Goal: Transaction & Acquisition: Obtain resource

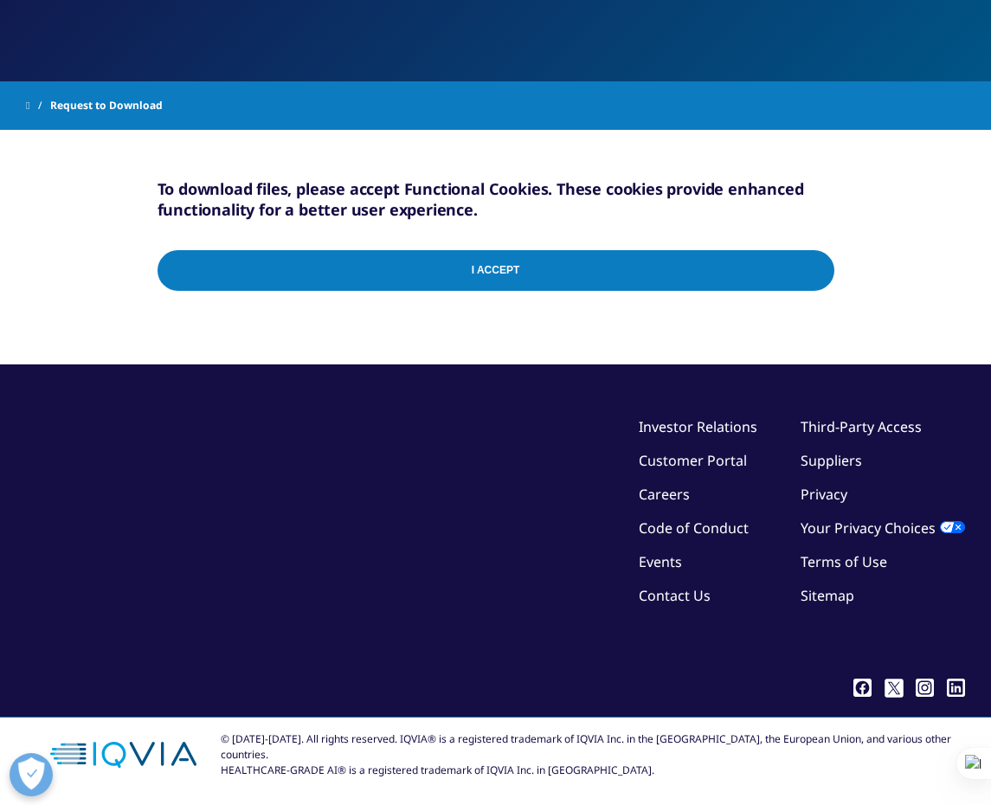
click at [497, 281] on input "I Accept" at bounding box center [495, 270] width 676 height 41
click at [529, 265] on input "I Accept" at bounding box center [495, 270] width 676 height 41
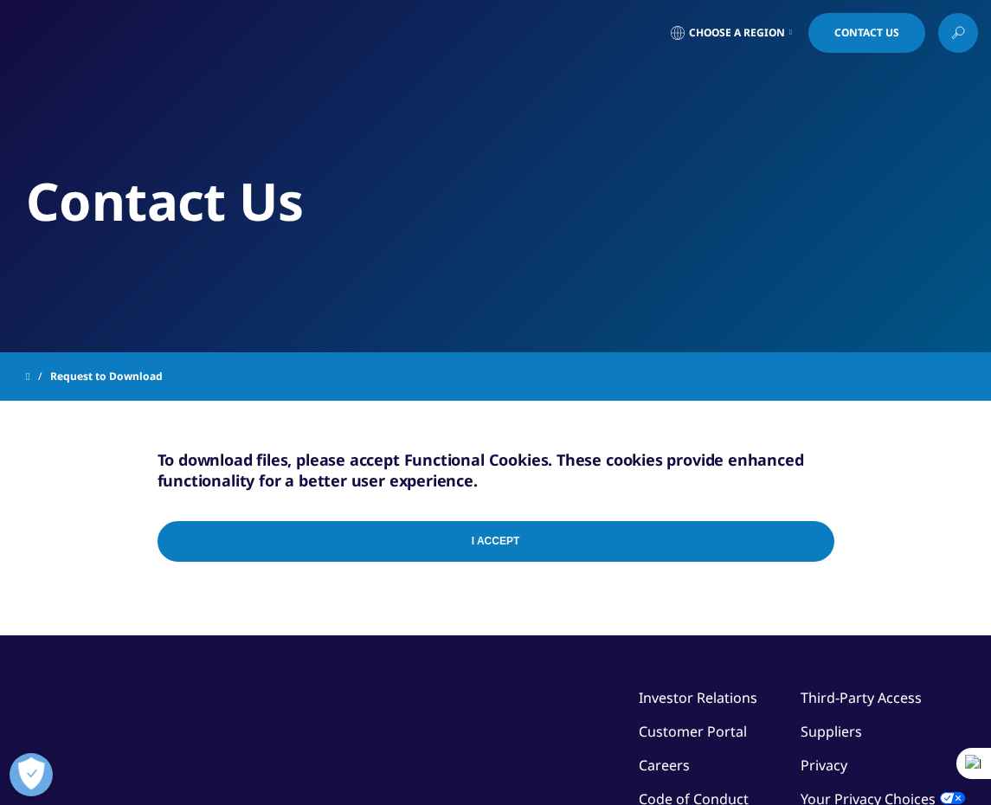
click at [819, 542] on input "I Accept" at bounding box center [495, 541] width 676 height 41
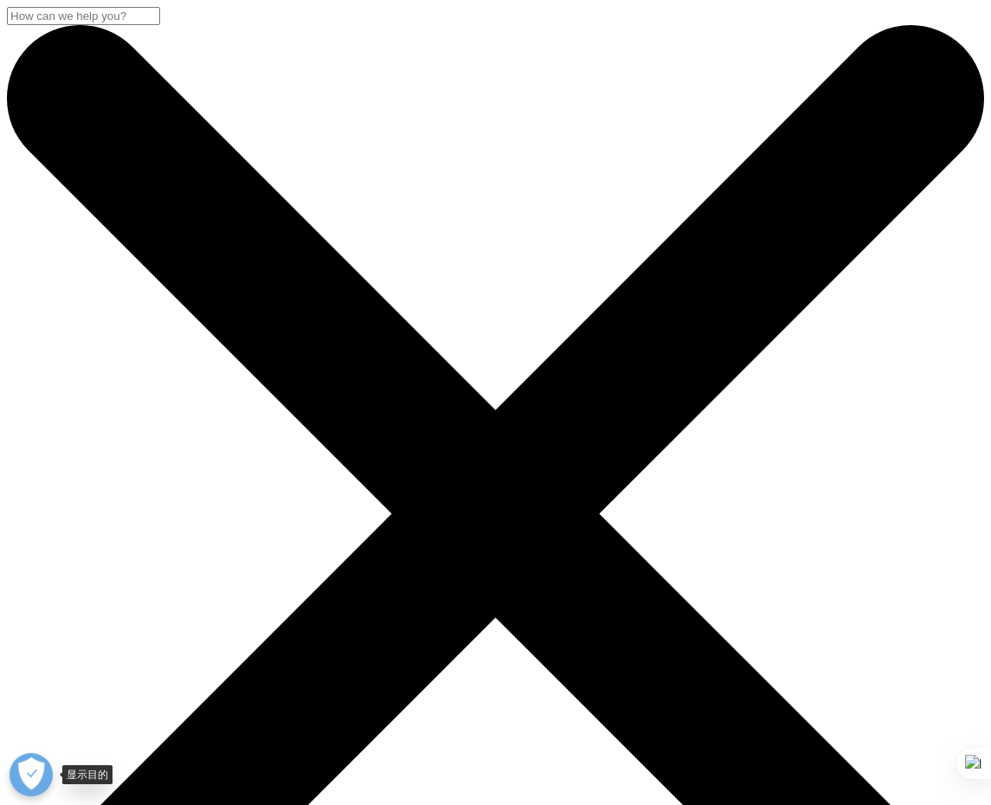
click at [34, 771] on button "打开偏好" at bounding box center [31, 774] width 43 height 43
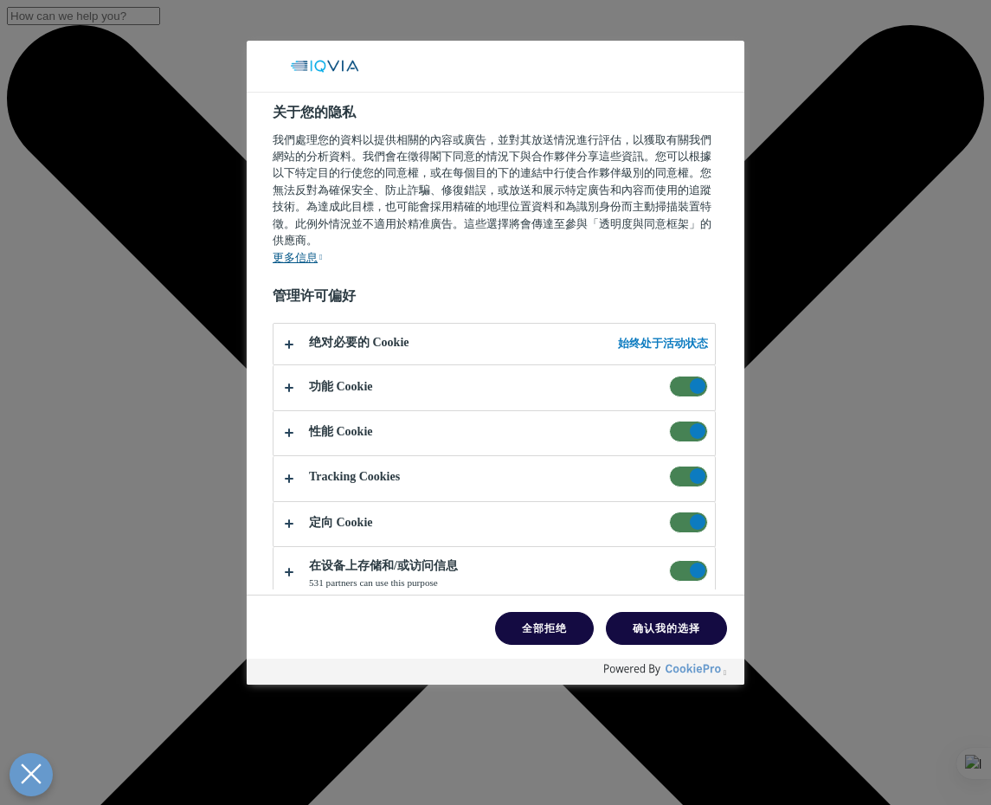
click at [686, 375] on span "关于您的隐私" at bounding box center [688, 386] width 39 height 22
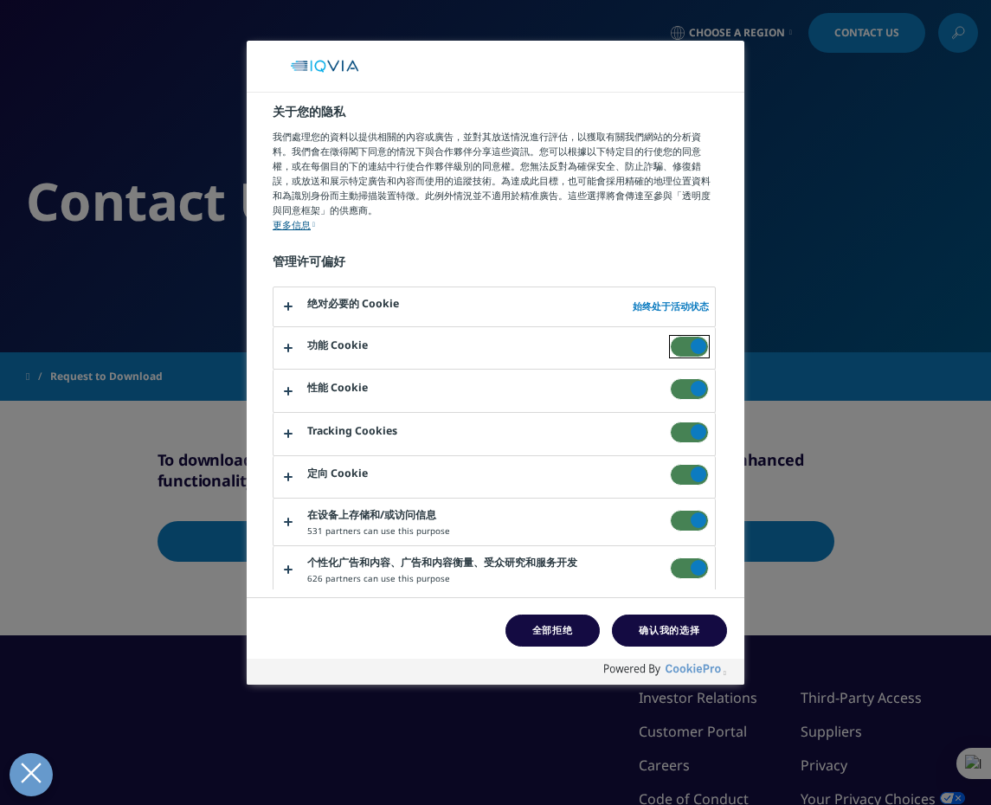
click at [670, 336] on input "功能 Cookie" at bounding box center [670, 336] width 0 height 0
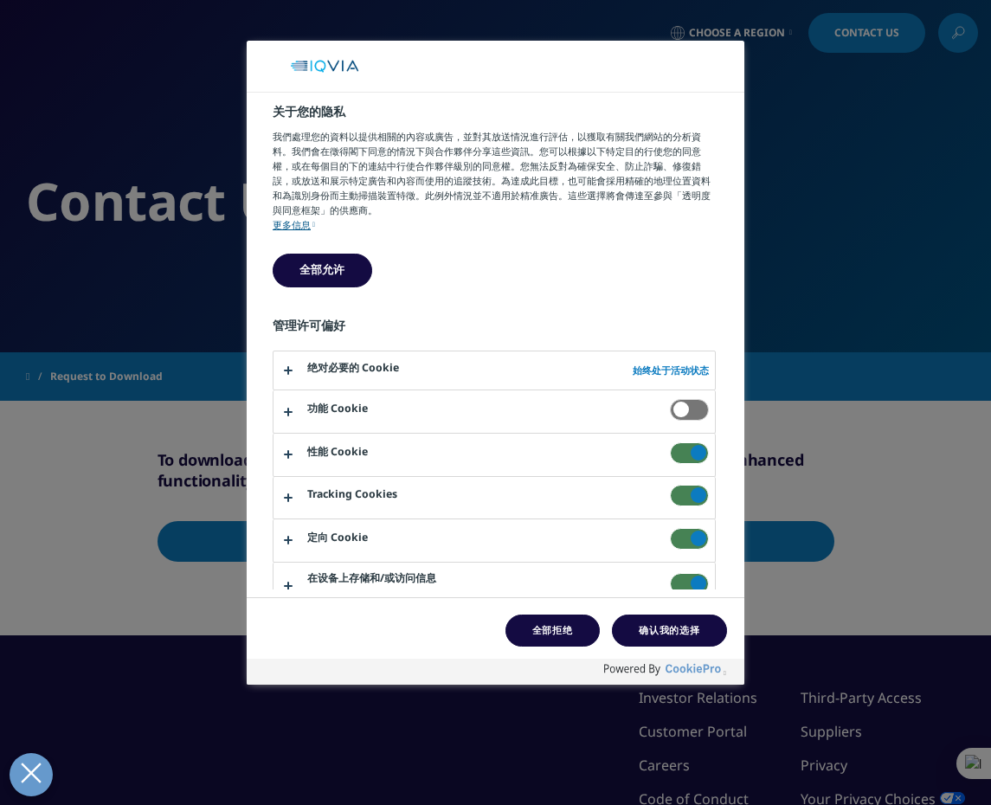
click at [682, 416] on span "关于您的隐私" at bounding box center [689, 410] width 39 height 22
click at [670, 399] on input "功能 Cookie" at bounding box center [670, 399] width 0 height 0
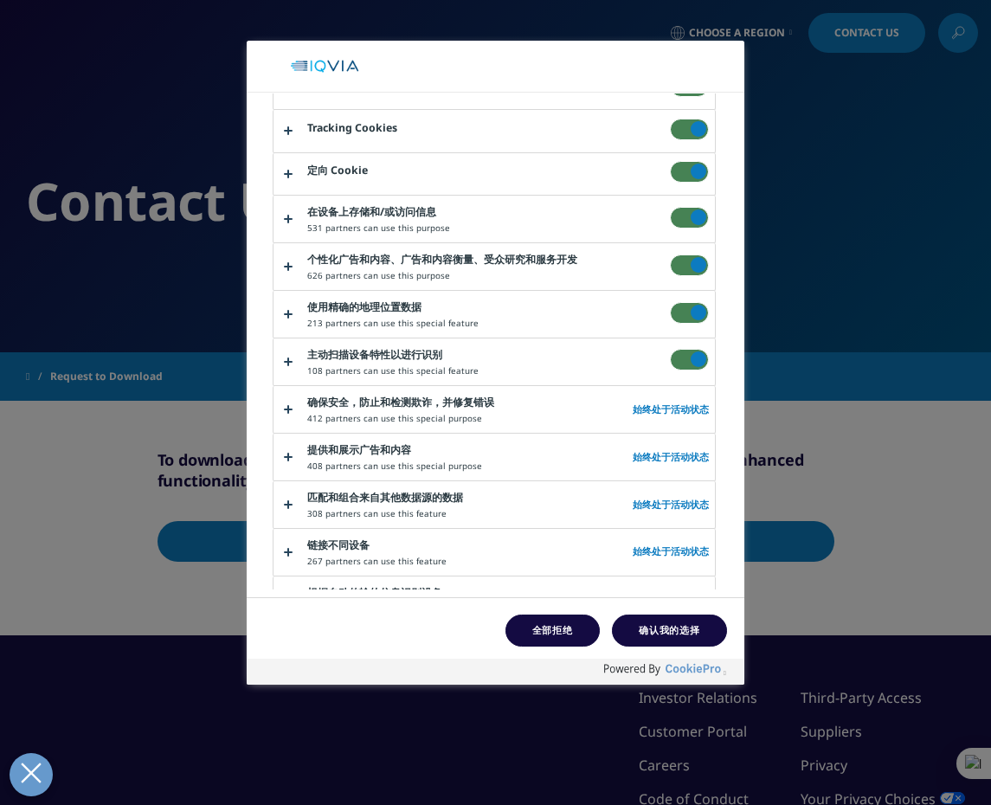
scroll to position [385, 0]
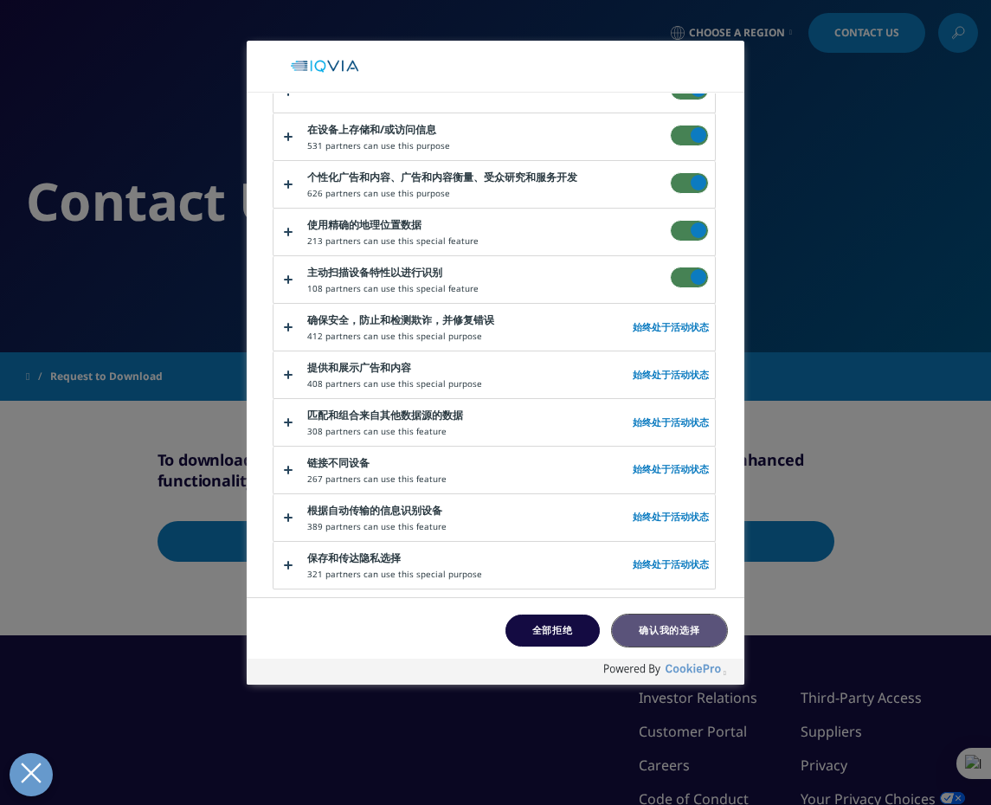
click at [685, 632] on button "确认我的选择" at bounding box center [669, 630] width 115 height 32
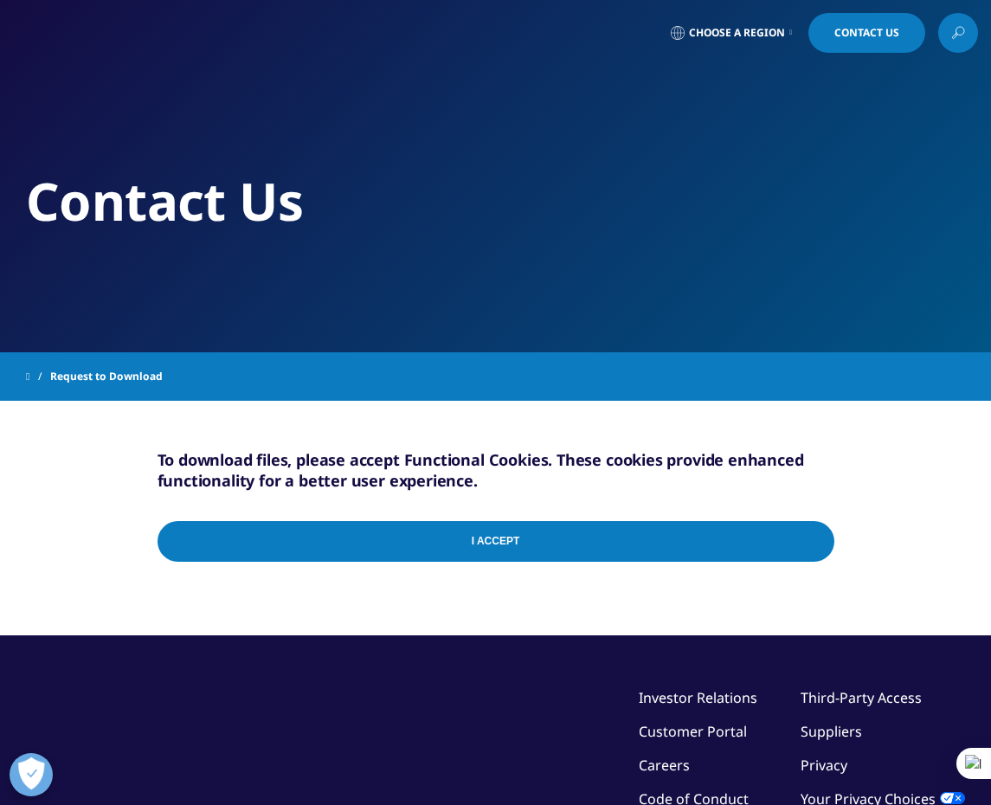
click at [619, 572] on div "I Accept" at bounding box center [495, 544] width 676 height 83
click at [613, 547] on input "I Accept" at bounding box center [495, 541] width 676 height 41
